Goal: Task Accomplishment & Management: Manage account settings

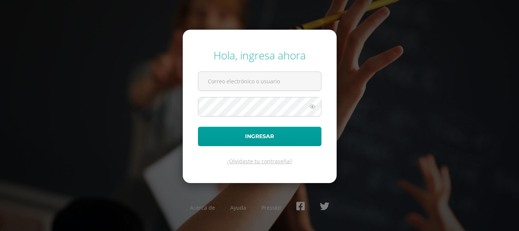
type input "[EMAIL_ADDRESS][DOMAIN_NAME]"
click at [314, 107] on icon at bounding box center [313, 106] width 10 height 9
click at [78, 114] on div "Hola, ingresa ahora [EMAIL_ADDRESS][DOMAIN_NAME] Ingresar ¿Olvidaste tu contras…" at bounding box center [259, 115] width 490 height 147
click at [198, 127] on button "Ingresar" at bounding box center [260, 136] width 124 height 19
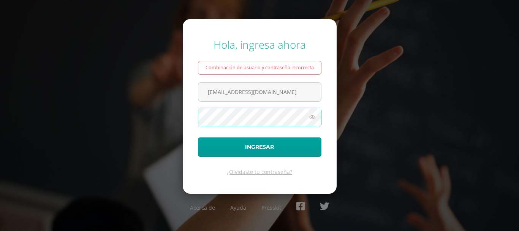
click at [198, 137] on button "Ingresar" at bounding box center [260, 146] width 124 height 19
type input "[EMAIL_ADDRESS][DOMAIN_NAME]"
